Goal: Information Seeking & Learning: Check status

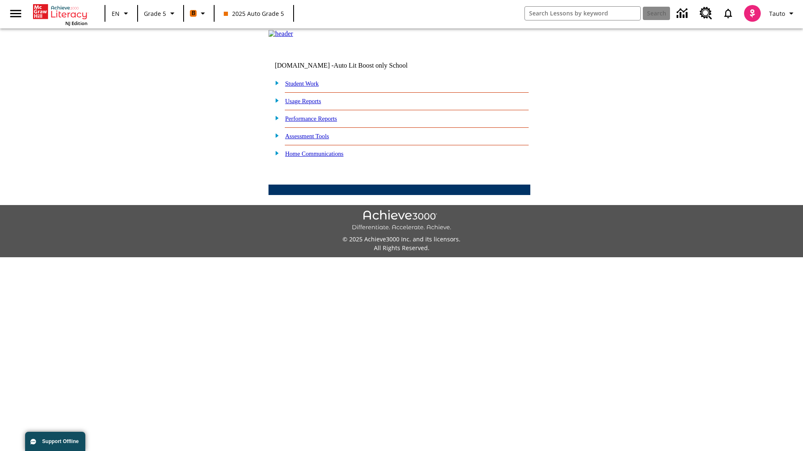
click at [320, 122] on link "Performance Reports" at bounding box center [311, 118] width 52 height 7
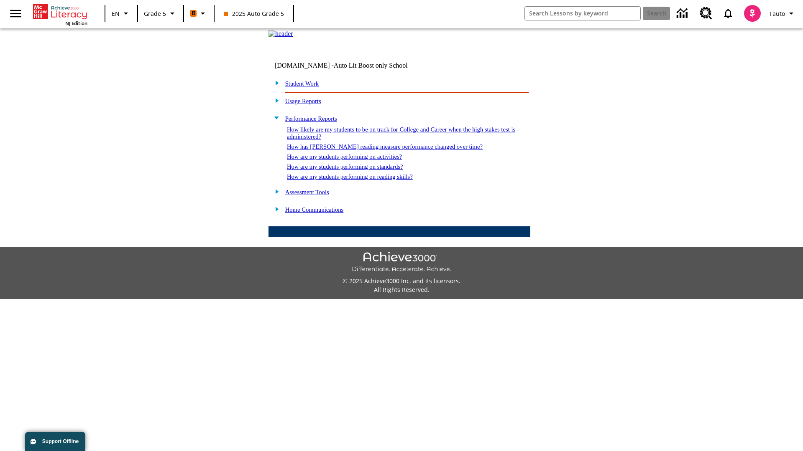
click at [380, 150] on link "How has Lexile reading measure performance changed over time?" at bounding box center [385, 146] width 196 height 7
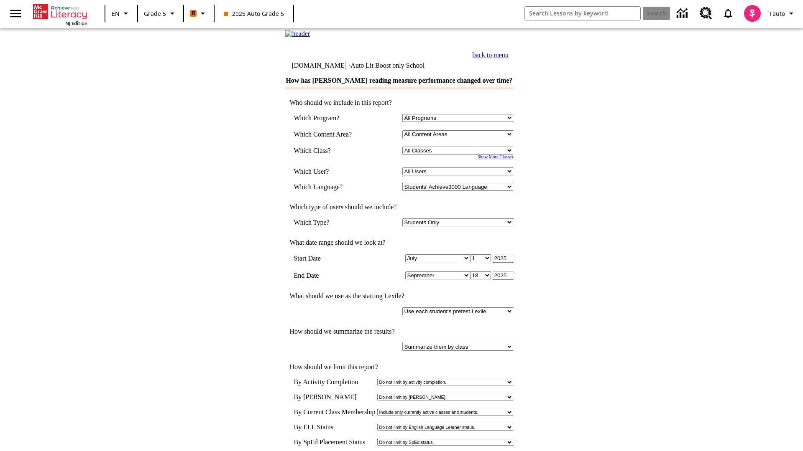
click at [459, 155] on select "Select a Class: All Classes 2025 Auto Grade 5 OL 2025 Auto Grade 6" at bounding box center [457, 151] width 111 height 8
select select "11133131"
click at [459, 176] on select "All Users Cat, Sautoen Cat, Sautoes Cat, Sautoss Donotlogin, Sautoen Twoschools…" at bounding box center [457, 172] width 111 height 8
select select "21437107"
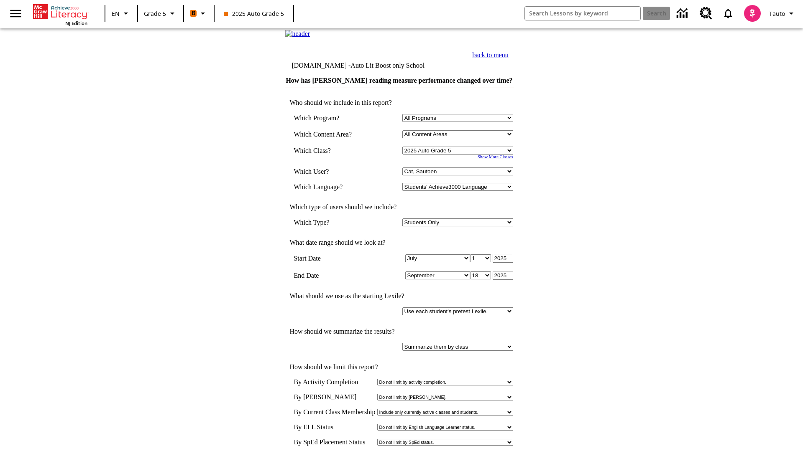
scroll to position [4, 0]
